Goal: Information Seeking & Learning: Learn about a topic

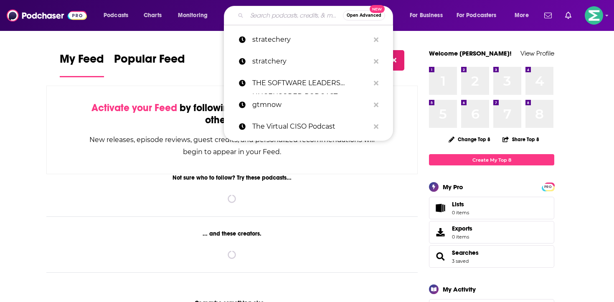
click at [260, 15] on input "Search podcasts, credits, & more..." at bounding box center [295, 15] width 96 height 13
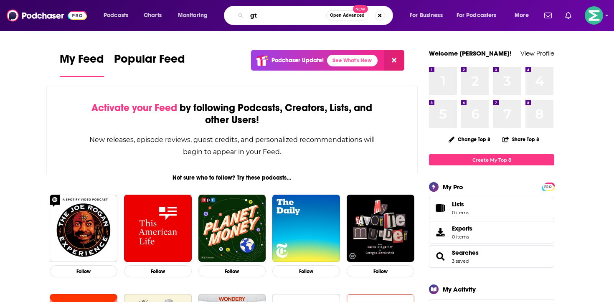
type input "g"
drag, startPoint x: 284, startPoint y: 17, endPoint x: 221, endPoint y: 17, distance: 63.1
click at [221, 17] on div "Podcasts Charts Monitoring gtmnow Open Advanced New For Business For Podcasters…" at bounding box center [317, 15] width 439 height 19
drag, startPoint x: 280, startPoint y: 16, endPoint x: 233, endPoint y: 16, distance: 47.2
click at [235, 16] on div "gtmnow Open Advanced New" at bounding box center [308, 15] width 169 height 19
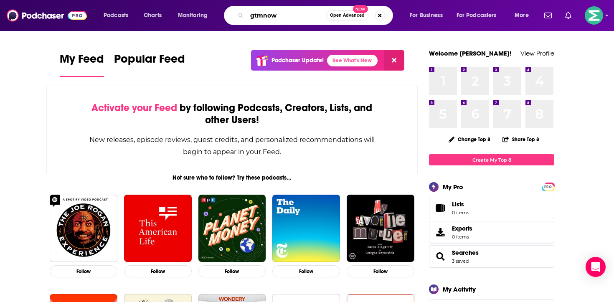
drag, startPoint x: 287, startPoint y: 15, endPoint x: 234, endPoint y: 15, distance: 53.1
click at [234, 15] on div "gtmnow Open Advanced New" at bounding box center [308, 15] width 169 height 19
click at [256, 13] on input "gtmnow" at bounding box center [286, 15] width 79 height 13
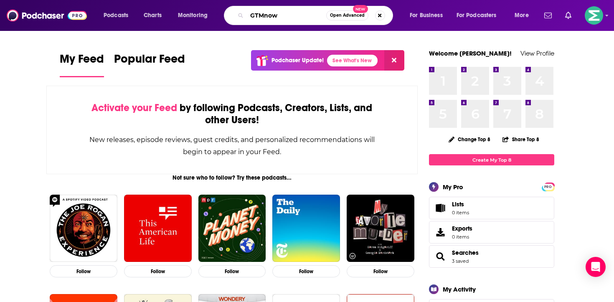
type input "GTMnow"
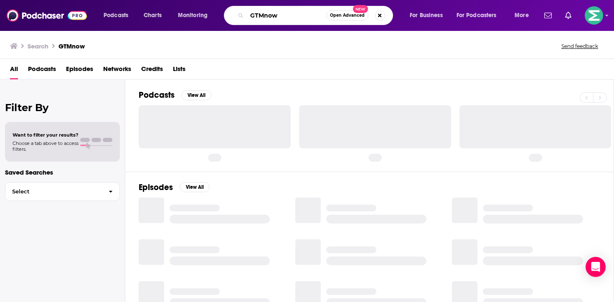
click at [294, 16] on input "GTMnow" at bounding box center [286, 15] width 79 height 13
click at [262, 74] on div "All Podcasts Episodes Networks Credits Lists" at bounding box center [309, 70] width 598 height 17
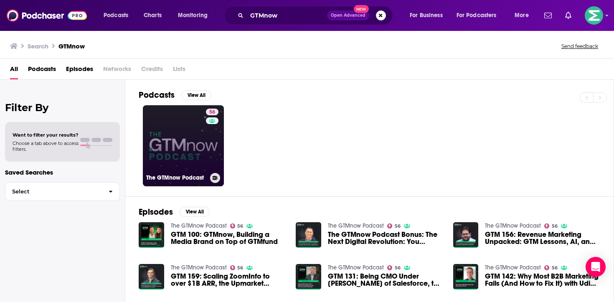
click at [175, 141] on link "56 The GTMnow Podcast" at bounding box center [183, 145] width 81 height 81
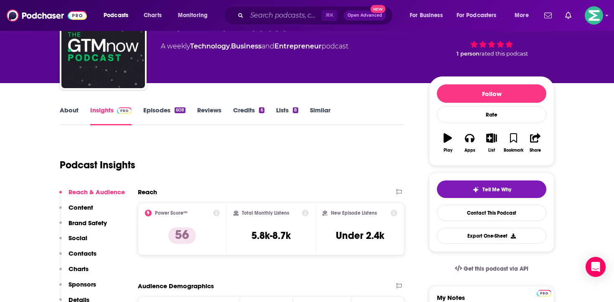
scroll to position [65, 0]
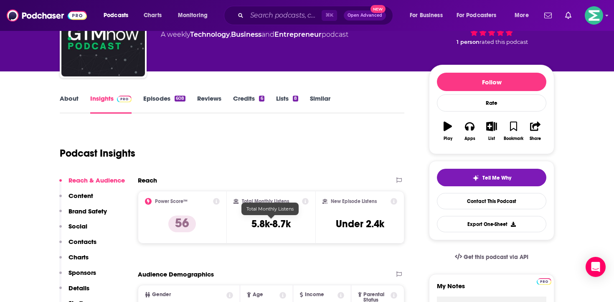
click at [282, 223] on h3 "5.8k-8.7k" at bounding box center [271, 224] width 39 height 13
copy div "5.8k-8.7k"
